Goal: Find specific page/section: Find specific page/section

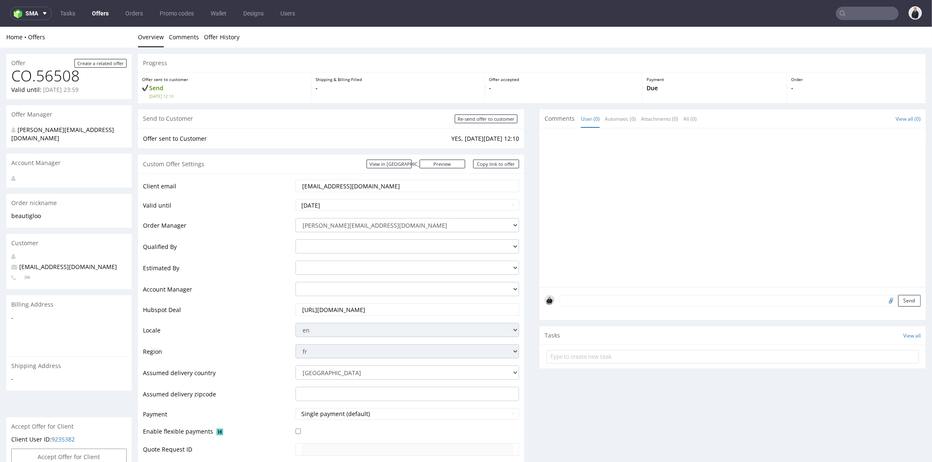
click at [286, 165] on div "Custom Offer Settings View in [GEOGRAPHIC_DATA] Preview [URL][DOMAIN_NAME] Copy…" at bounding box center [331, 164] width 386 height 19
click at [98, 15] on link "Offers" at bounding box center [100, 13] width 27 height 13
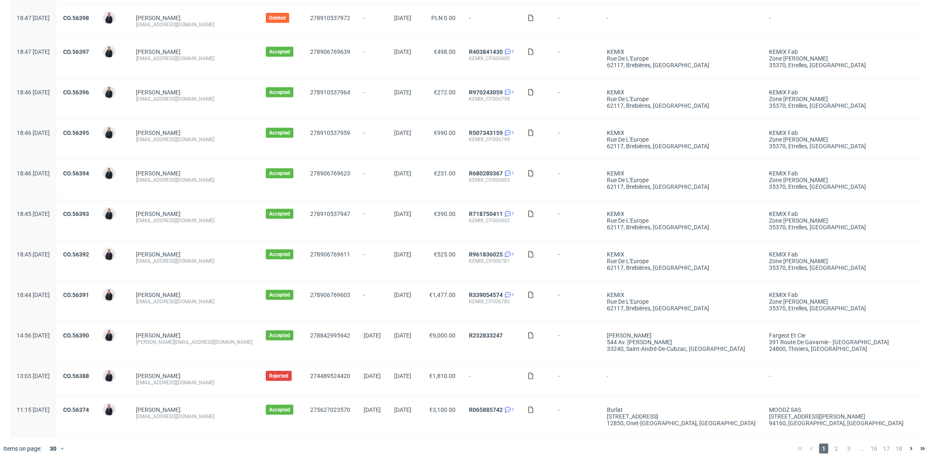
scroll to position [824, 0]
click at [834, 446] on span "2" at bounding box center [836, 449] width 9 height 10
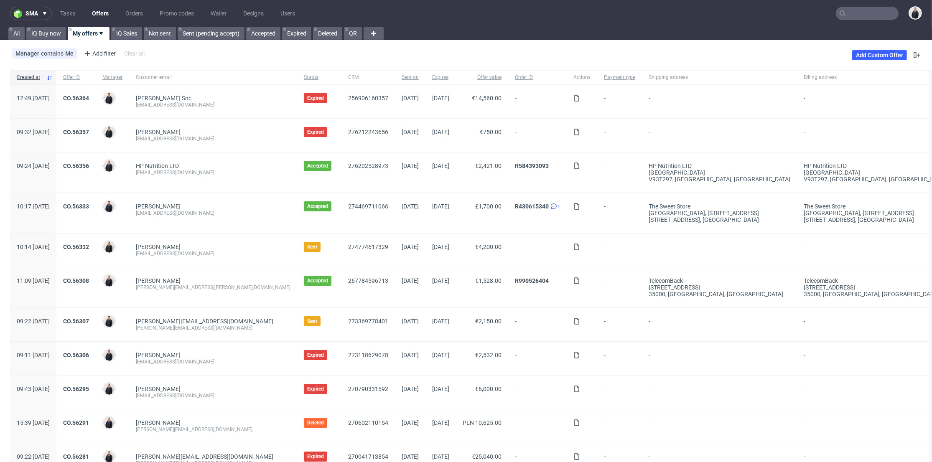
scroll to position [93, 0]
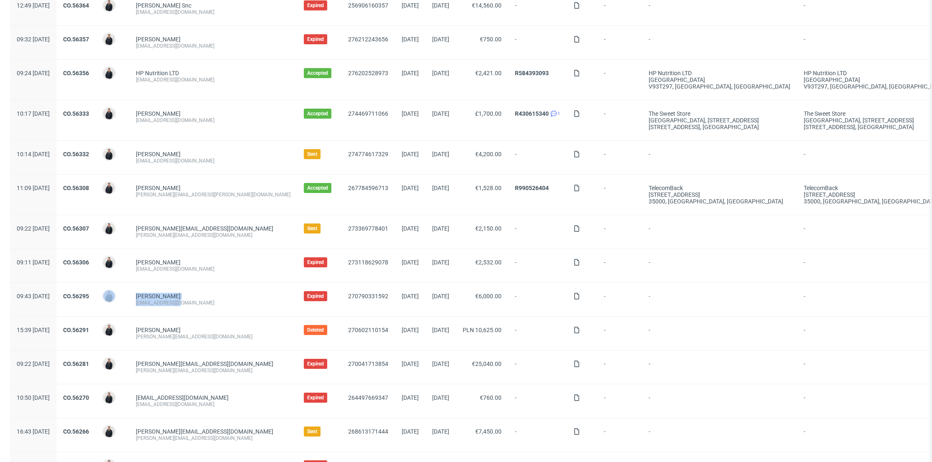
drag, startPoint x: 208, startPoint y: 303, endPoint x: 153, endPoint y: 304, distance: 54.8
click at [153, 304] on div "09:43 [DATE] CO.56295 [PERSON_NAME] [PERSON_NAME] [EMAIL_ADDRESS][DOMAIN_NAME] …" at bounding box center [487, 300] width 955 height 34
click at [178, 310] on div "[PERSON_NAME] [EMAIL_ADDRESS][DOMAIN_NAME]" at bounding box center [213, 299] width 168 height 33
click at [220, 306] on div "[PERSON_NAME] [EMAIL_ADDRESS][DOMAIN_NAME]" at bounding box center [213, 299] width 168 height 33
click at [206, 304] on div "[EMAIL_ADDRESS][DOMAIN_NAME]" at bounding box center [213, 303] width 155 height 7
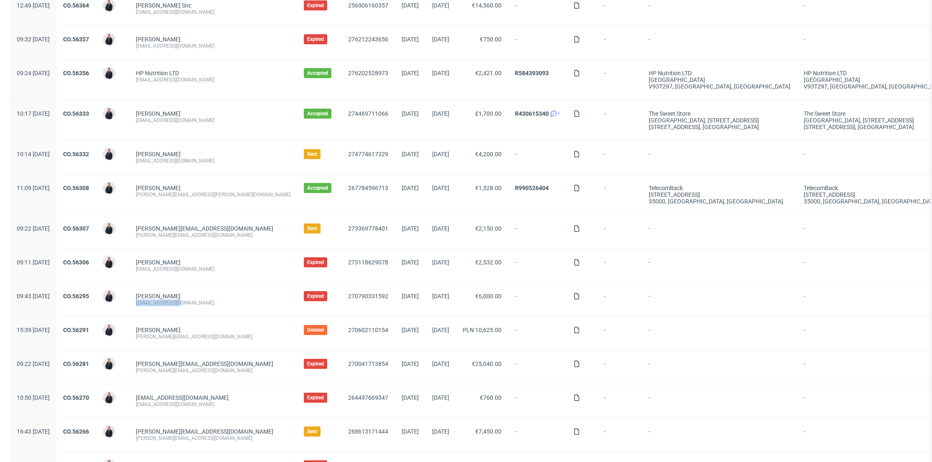
drag, startPoint x: 204, startPoint y: 304, endPoint x: 160, endPoint y: 304, distance: 44.7
click at [160, 304] on div "[PERSON_NAME] [EMAIL_ADDRESS][DOMAIN_NAME]" at bounding box center [213, 299] width 168 height 33
copy div "[EMAIL_ADDRESS][DOMAIN_NAME]"
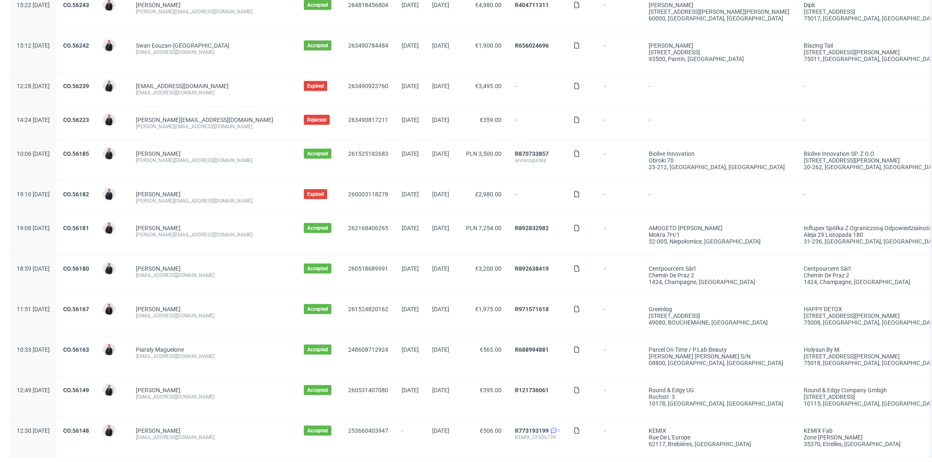
scroll to position [770, 0]
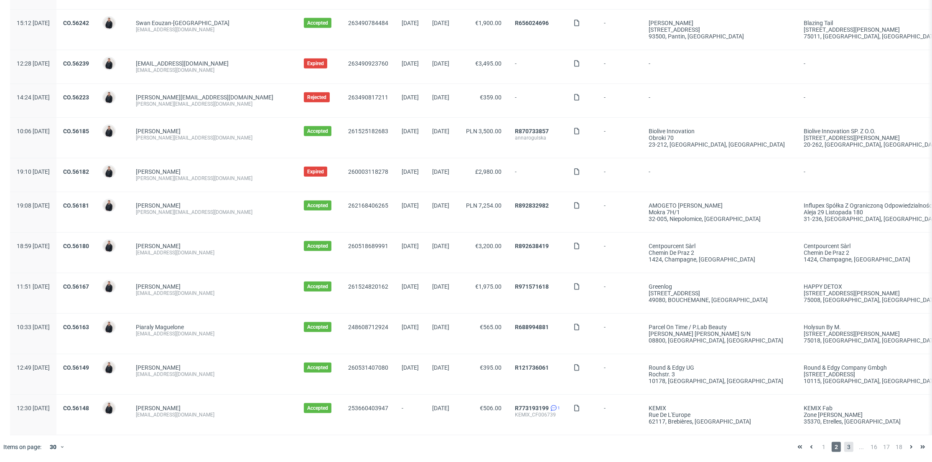
click at [844, 444] on span "3" at bounding box center [848, 447] width 9 height 10
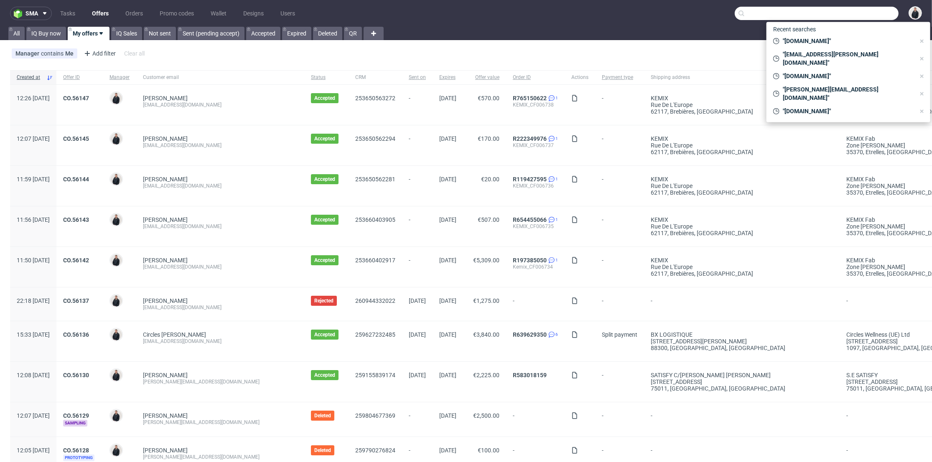
click at [865, 17] on input "text" at bounding box center [817, 13] width 164 height 13
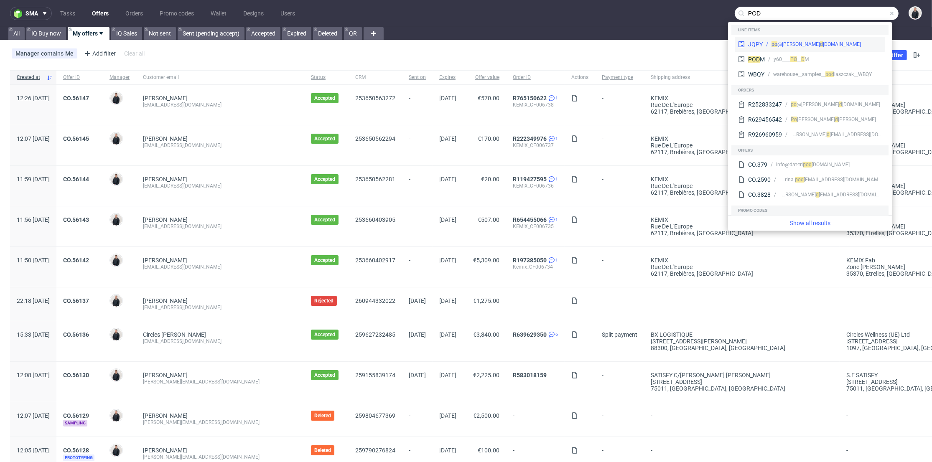
type input "POD"
click at [820, 41] on div "d [DOMAIN_NAME]" at bounding box center [840, 45] width 41 height 8
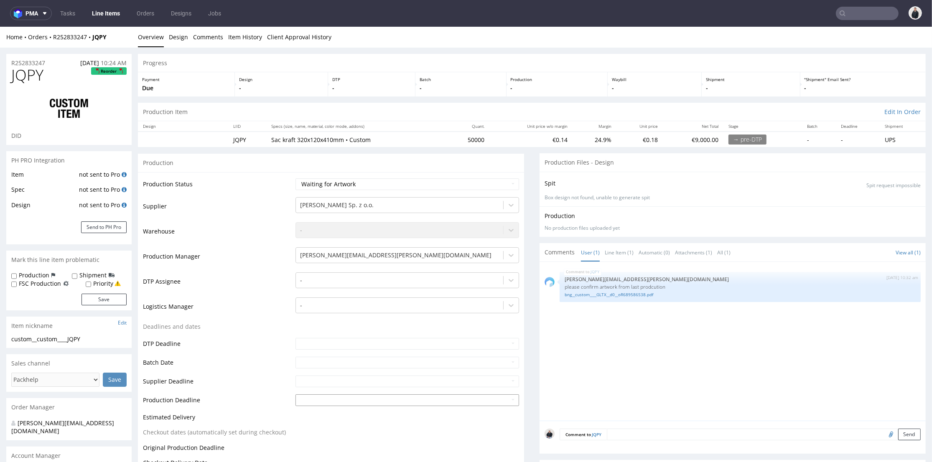
scroll to position [186, 0]
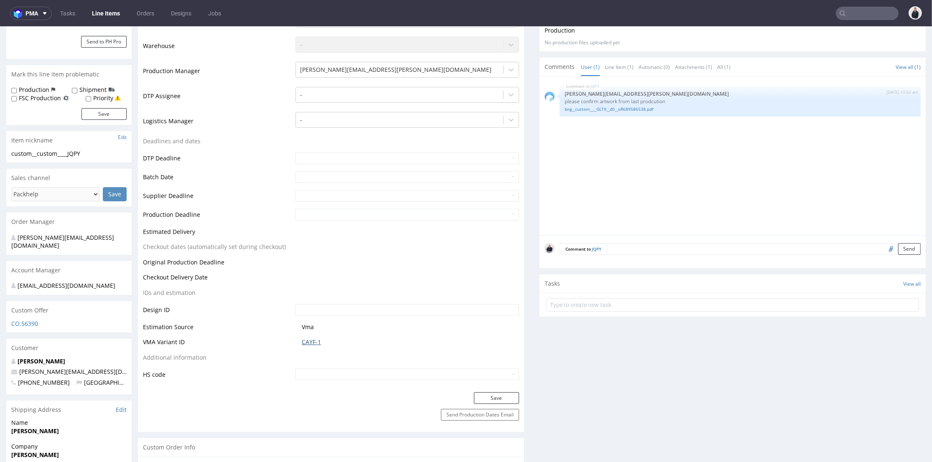
click at [305, 341] on link "CAYF-1" at bounding box center [311, 342] width 19 height 8
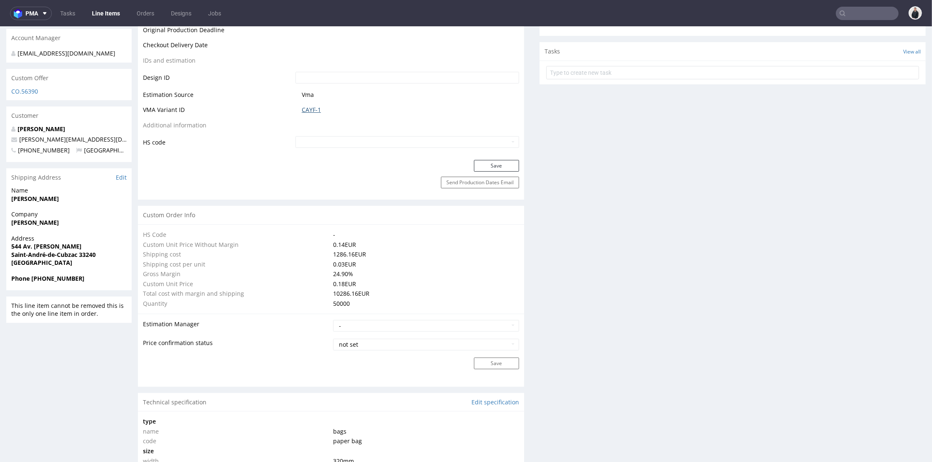
scroll to position [278, 0]
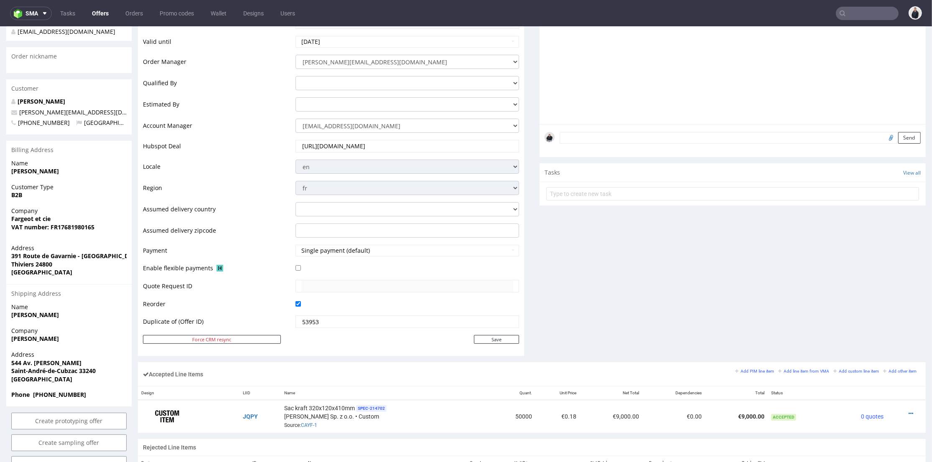
scroll to position [232, 0]
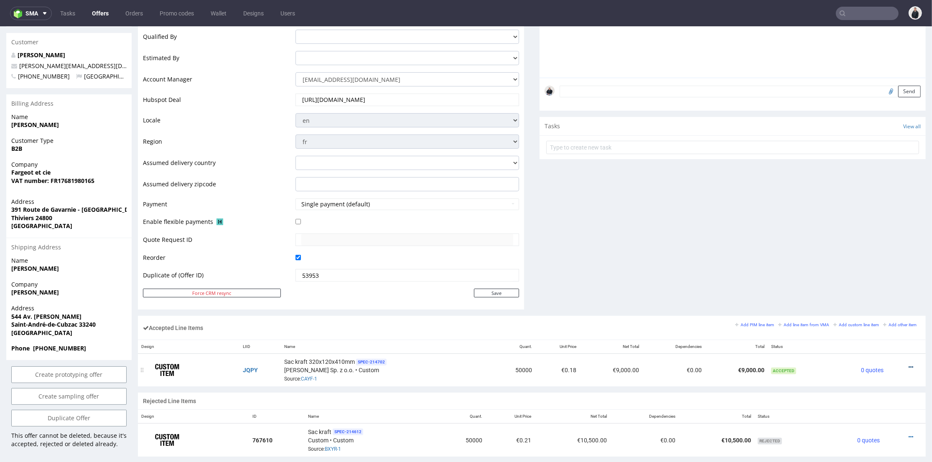
click at [909, 364] on icon at bounding box center [911, 367] width 5 height 6
click at [870, 293] on span "Edit item price" at bounding box center [877, 289] width 60 height 8
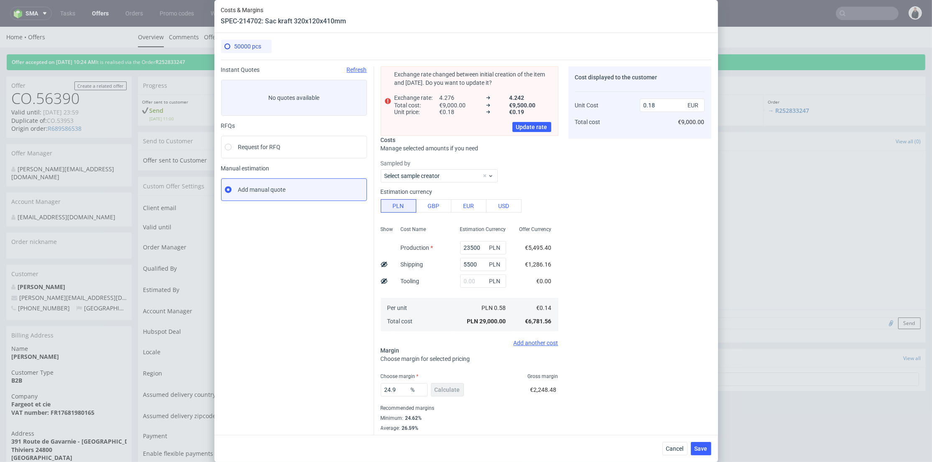
scroll to position [13, 0]
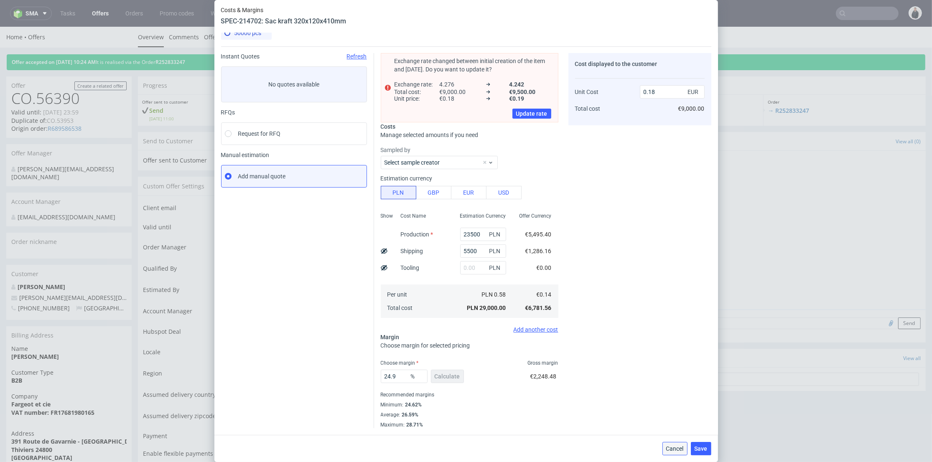
click at [675, 446] on span "Cancel" at bounding box center [675, 449] width 18 height 6
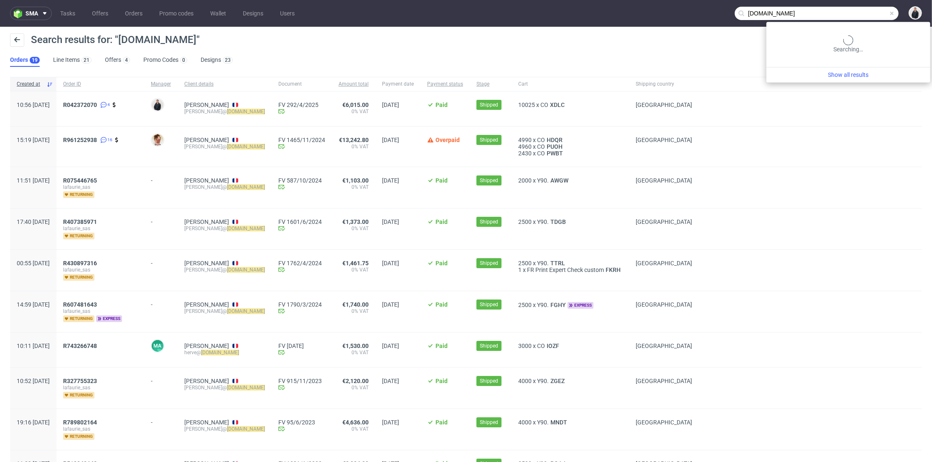
click at [859, 10] on input "[DOMAIN_NAME]" at bounding box center [817, 13] width 164 height 13
paste input "[DOMAIN_NAME]"
type input "athletesinmotion.fr"
